Goal: Find contact information: Obtain details needed to contact an individual or organization

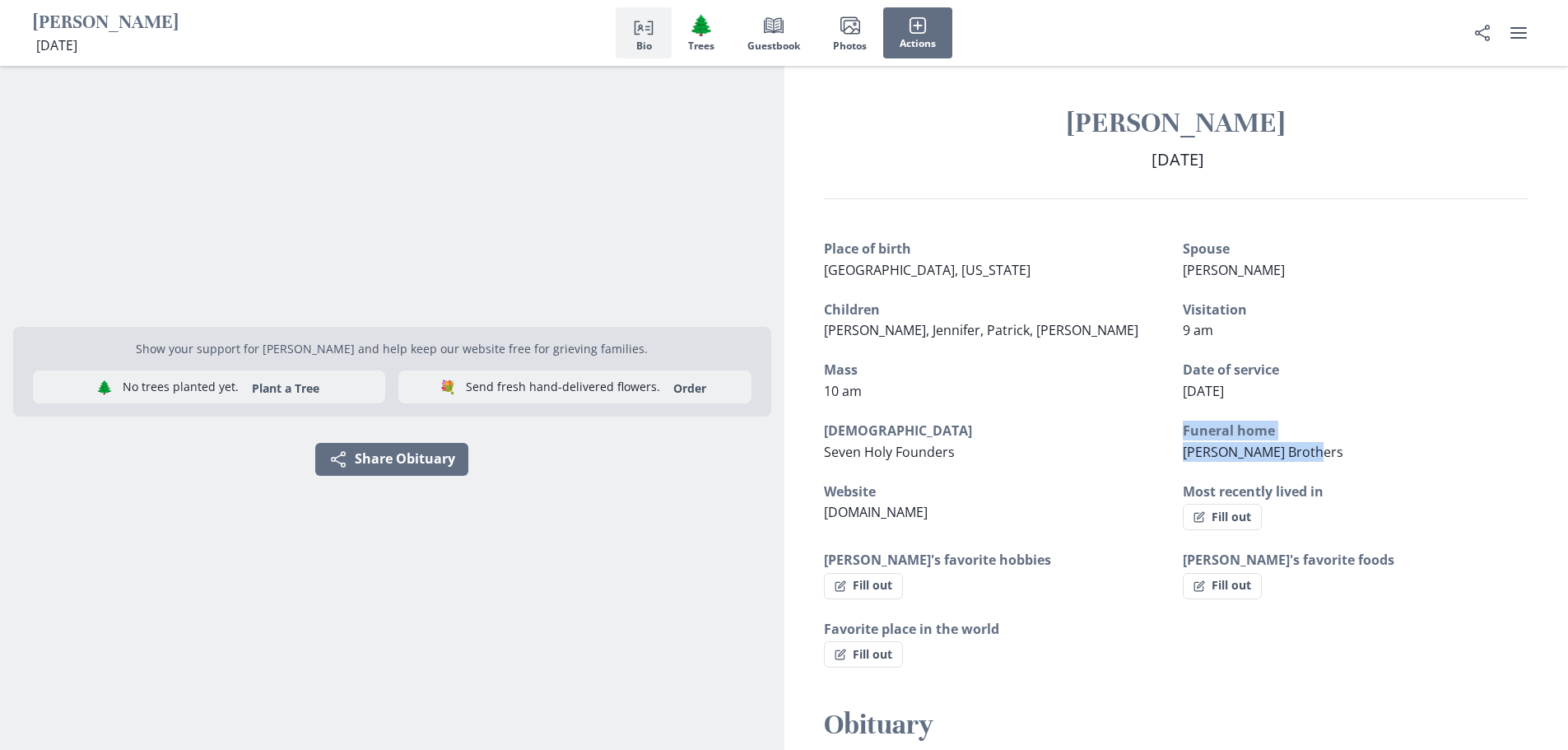
drag, startPoint x: 1176, startPoint y: 452, endPoint x: 1305, endPoint y: 452, distance: 129.0
click at [1305, 452] on div "Place of birth [GEOGRAPHIC_DATA], [US_STATE] Spouse [PERSON_NAME] Children [PER…" at bounding box center [1176, 452] width 705 height 428
click at [1305, 453] on span "[PERSON_NAME] Brothers" at bounding box center [1262, 451] width 161 height 18
click at [1141, 463] on div "Place of birth [GEOGRAPHIC_DATA], [US_STATE] Spouse [PERSON_NAME] Children [PER…" at bounding box center [1176, 452] width 705 height 428
drag, startPoint x: 1177, startPoint y: 454, endPoint x: 1322, endPoint y: 467, distance: 145.6
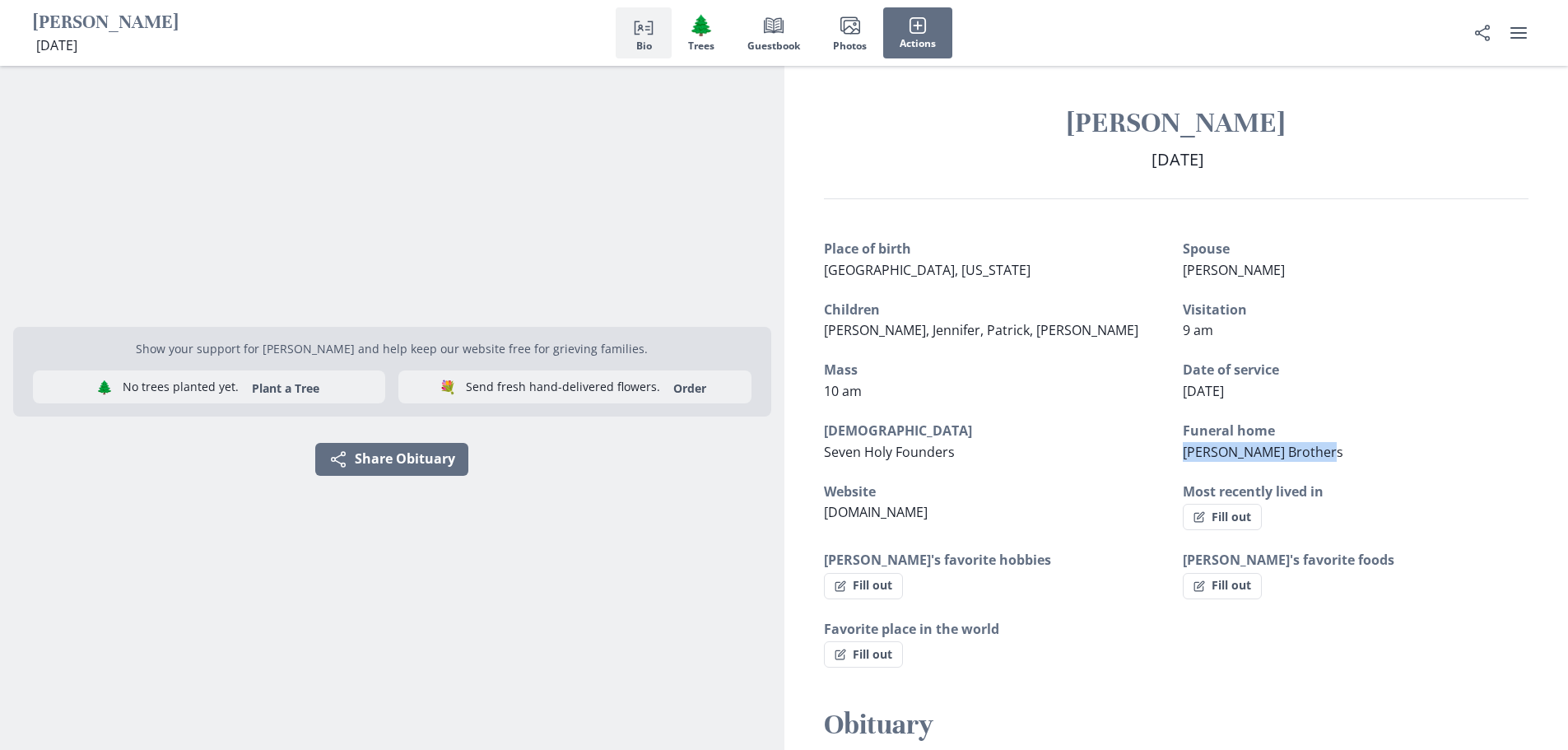
click at [1322, 467] on div "Place of birth [GEOGRAPHIC_DATA], [US_STATE] Spouse [PERSON_NAME] Children [PER…" at bounding box center [1176, 452] width 705 height 428
drag, startPoint x: 1290, startPoint y: 454, endPoint x: 1136, endPoint y: 475, distance: 155.4
click at [1136, 475] on div "Place of birth [GEOGRAPHIC_DATA], [US_STATE] Spouse [PERSON_NAME] Children [PER…" at bounding box center [1176, 452] width 705 height 428
drag, startPoint x: 823, startPoint y: 511, endPoint x: 955, endPoint y: 508, distance: 132.0
click at [955, 508] on p "[DOMAIN_NAME]" at bounding box center [997, 512] width 346 height 20
